Goal: Navigation & Orientation: Find specific page/section

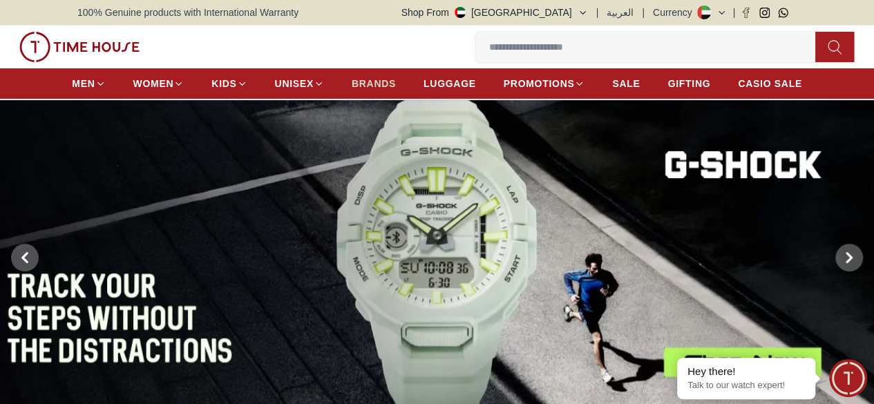
click at [374, 88] on span "BRANDS" at bounding box center [374, 84] width 44 height 14
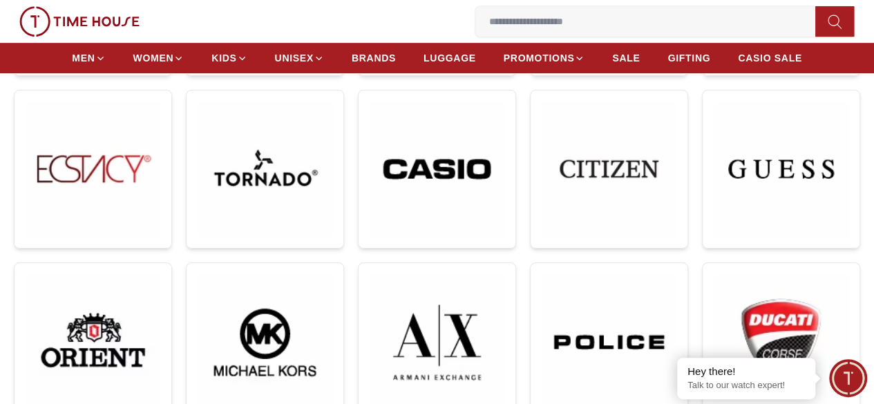
scroll to position [345, 0]
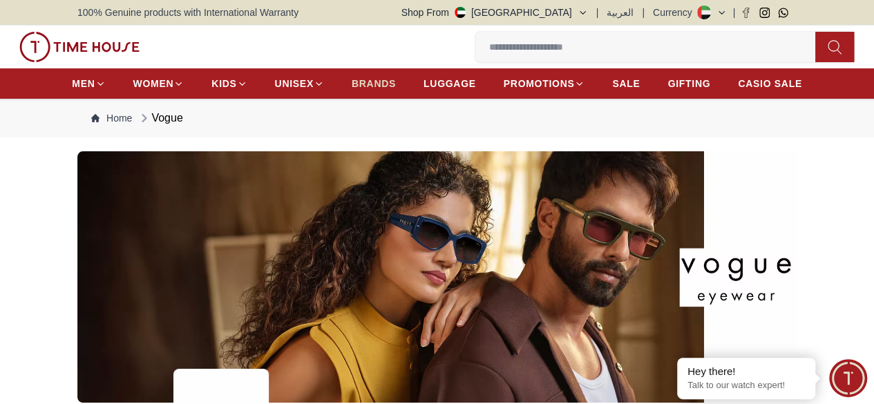
click at [376, 87] on span "BRANDS" at bounding box center [374, 84] width 44 height 14
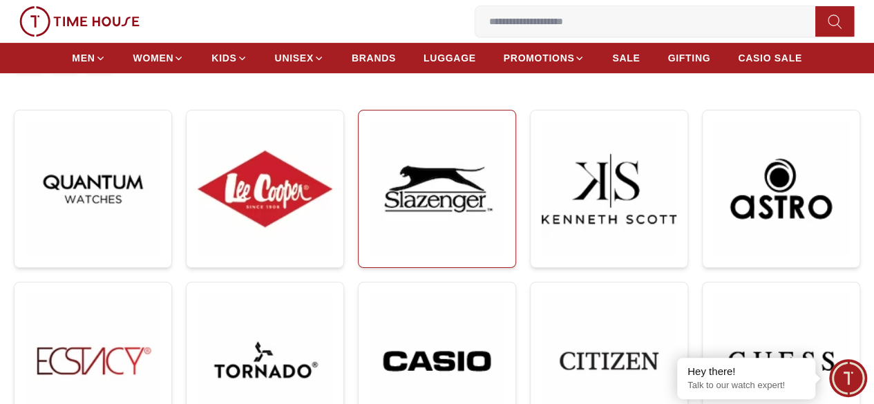
scroll to position [207, 0]
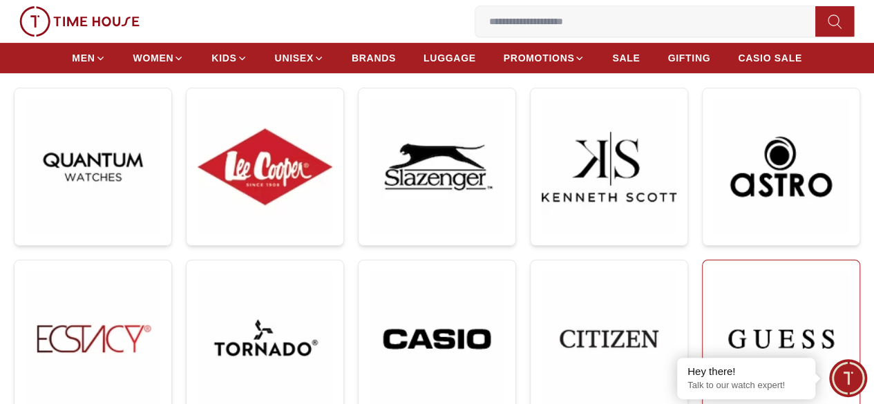
click at [714, 271] on img at bounding box center [781, 338] width 135 height 135
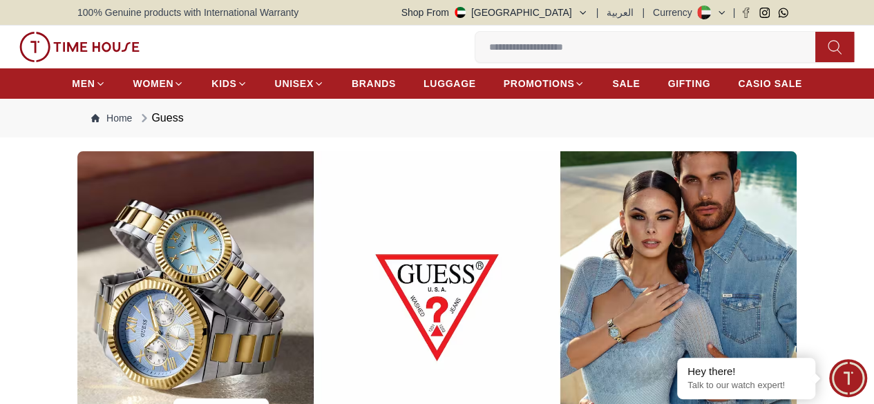
scroll to position [207, 0]
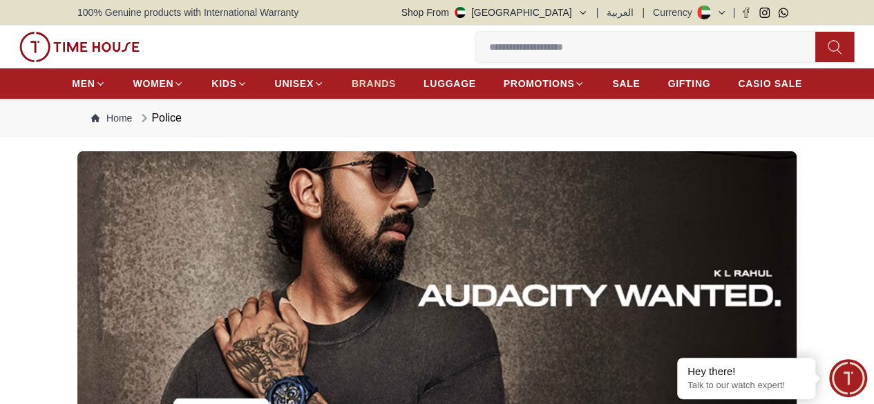
click at [365, 81] on span "BRANDS" at bounding box center [374, 84] width 44 height 14
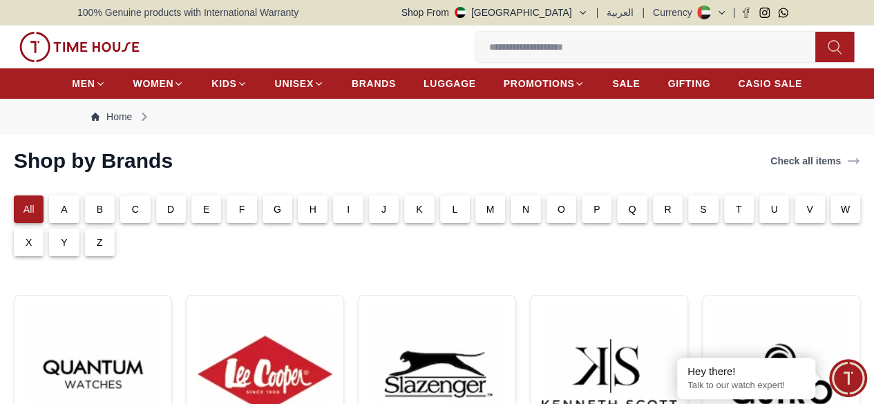
click at [0, 0] on img at bounding box center [0, 0] width 0 height 0
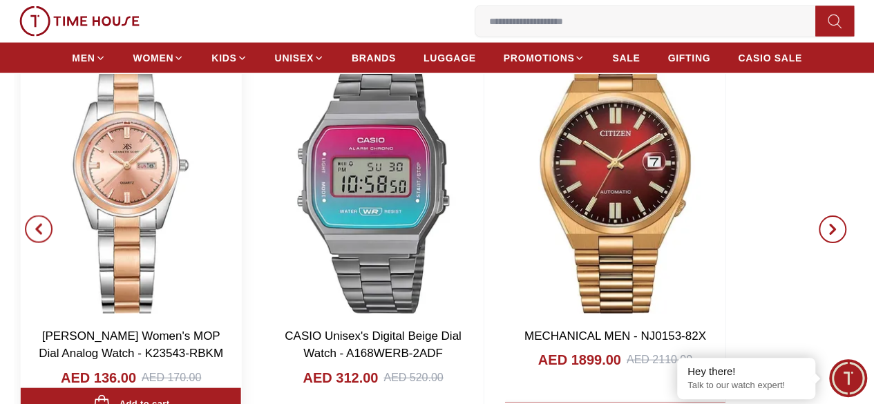
scroll to position [1382, 0]
